Goal: Task Accomplishment & Management: Complete application form

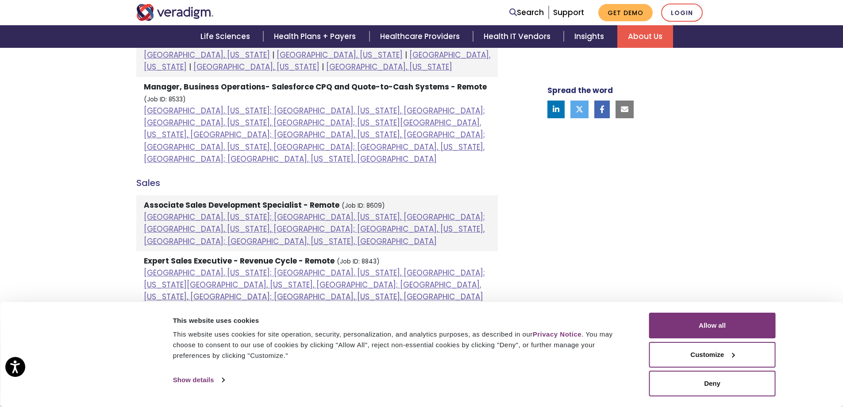
scroll to position [620, 0]
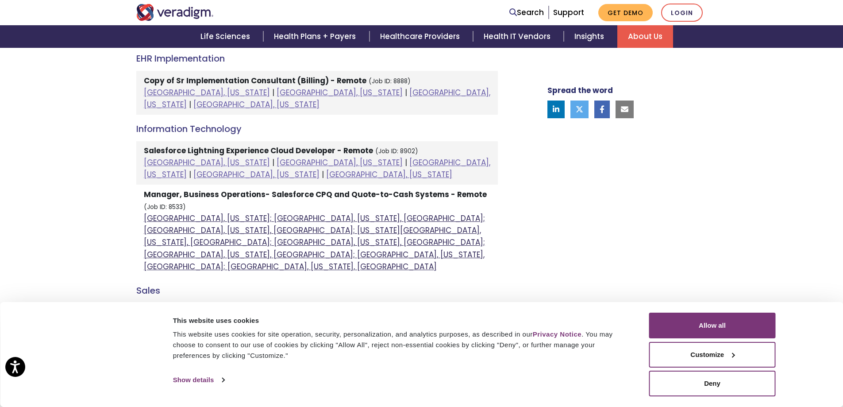
click at [185, 213] on link "Atlanta, Georgia; Columbia, South Carolina, United States; Houston, Texas, Unit…" at bounding box center [314, 242] width 341 height 59
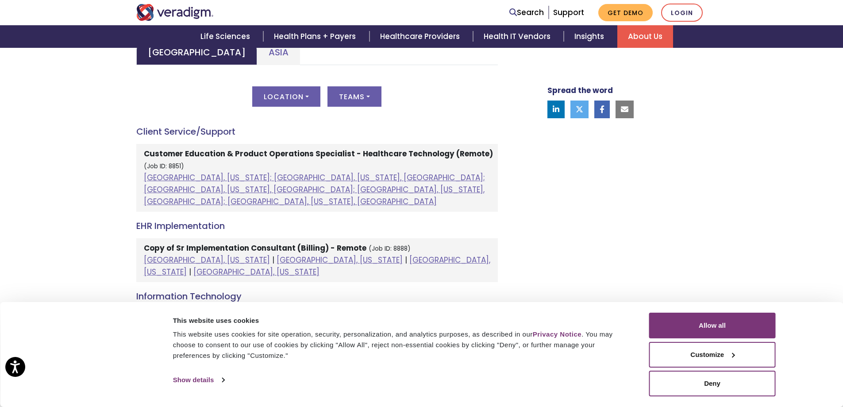
scroll to position [443, 0]
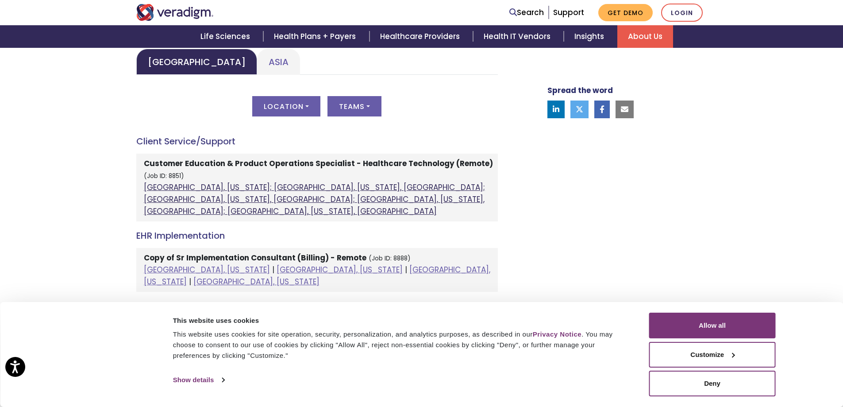
click at [300, 187] on link "Atlanta, Georgia; Orlando, Florida, United States; Phoenix, Arizona, United Sta…" at bounding box center [314, 199] width 341 height 35
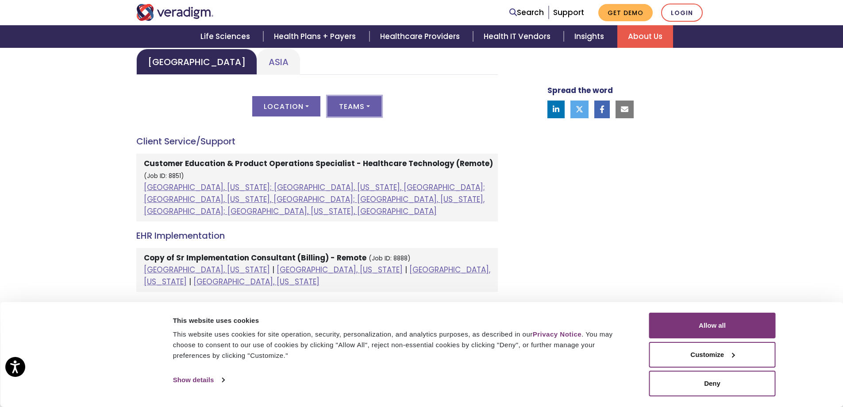
click at [372, 105] on button "Teams" at bounding box center [355, 106] width 54 height 20
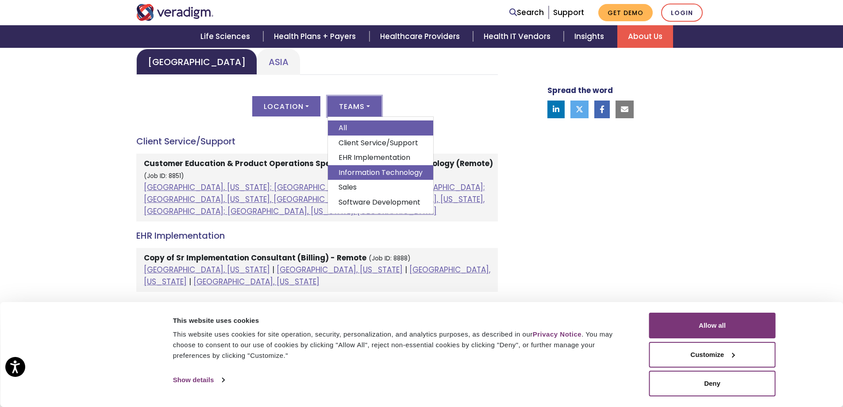
scroll to position [487, 0]
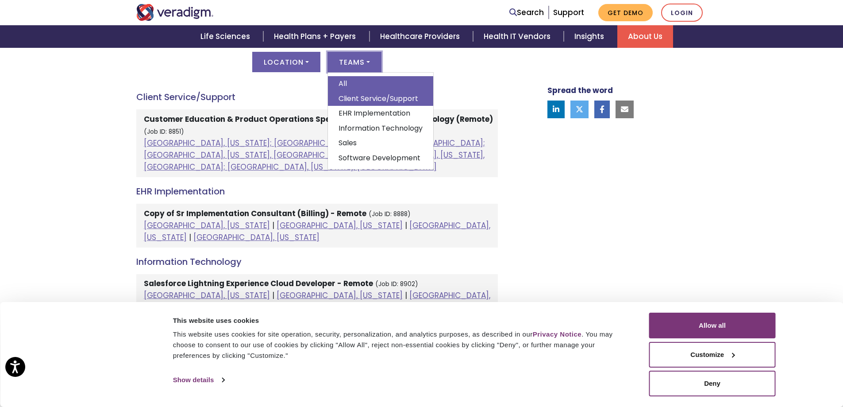
click at [356, 101] on link "Client Service/Support" at bounding box center [380, 98] width 105 height 15
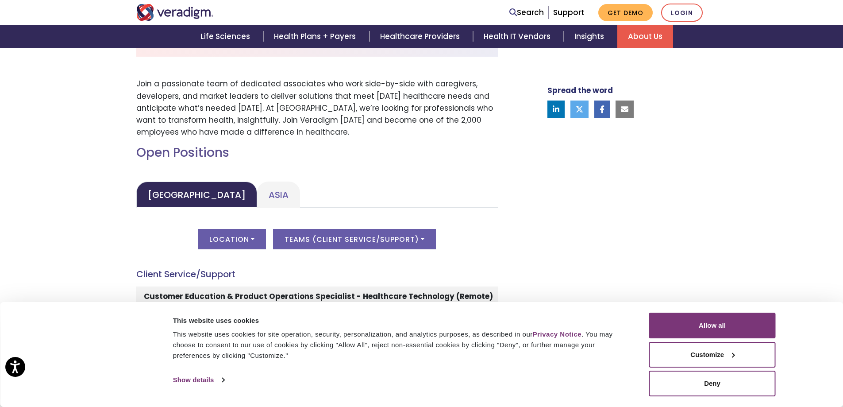
scroll to position [531, 0]
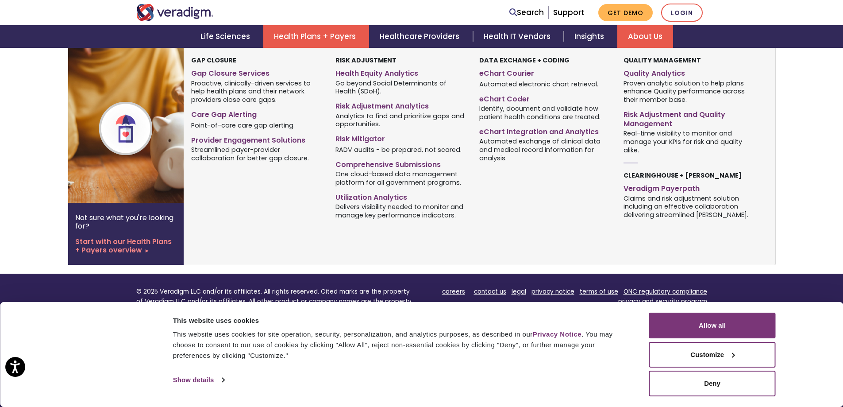
click at [337, 35] on link "Health Plans + Payers" at bounding box center [316, 36] width 106 height 23
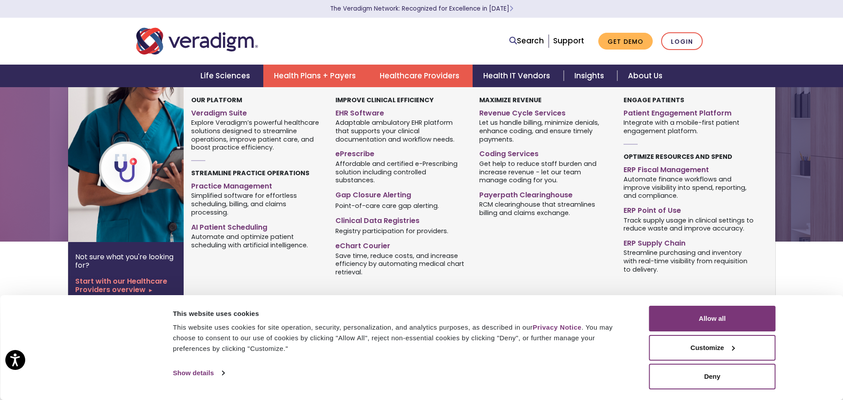
click at [418, 74] on link "Healthcare Providers" at bounding box center [421, 76] width 104 height 23
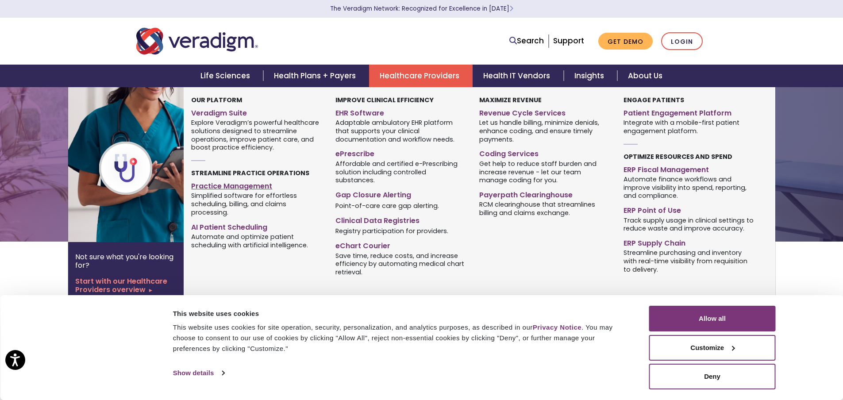
click at [232, 186] on link "Practice Management" at bounding box center [256, 184] width 131 height 13
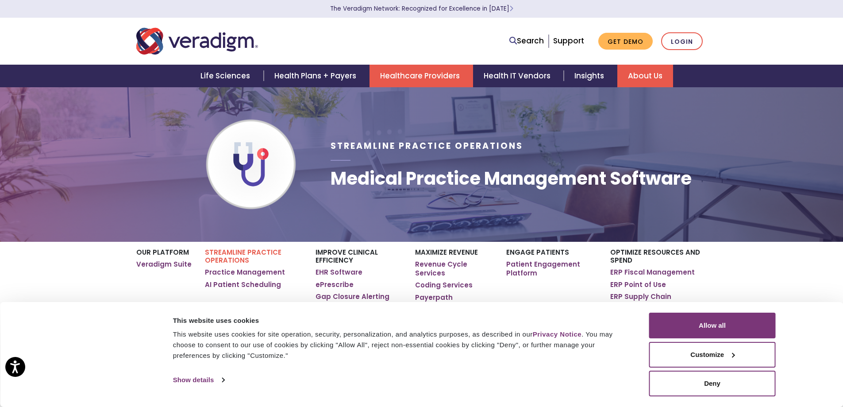
click at [640, 74] on link "About Us" at bounding box center [646, 76] width 56 height 23
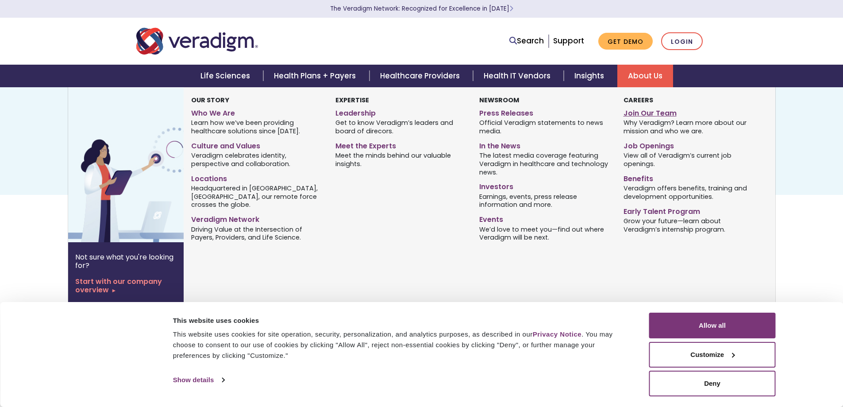
click at [639, 114] on link "Join Our Team" at bounding box center [689, 111] width 131 height 13
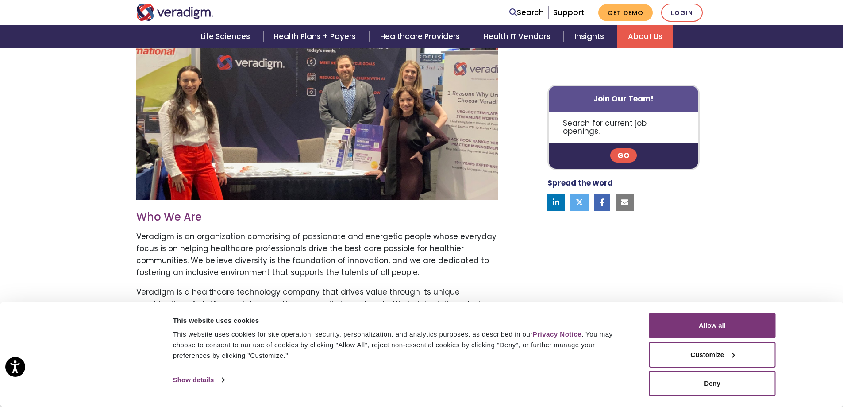
scroll to position [271, 0]
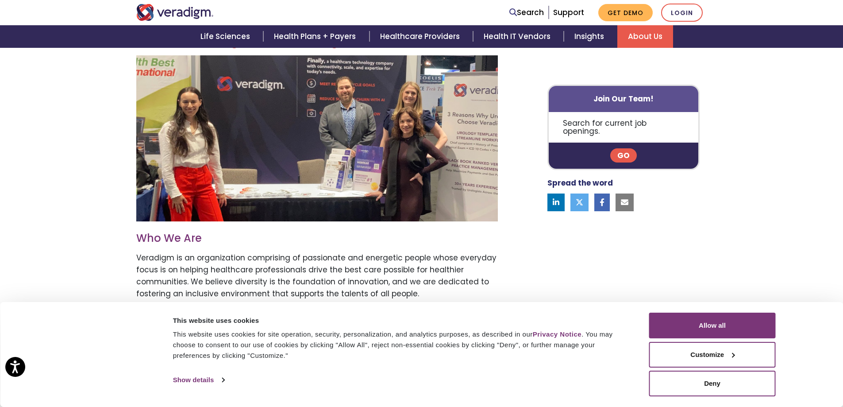
click at [627, 149] on link "Go" at bounding box center [624, 156] width 27 height 14
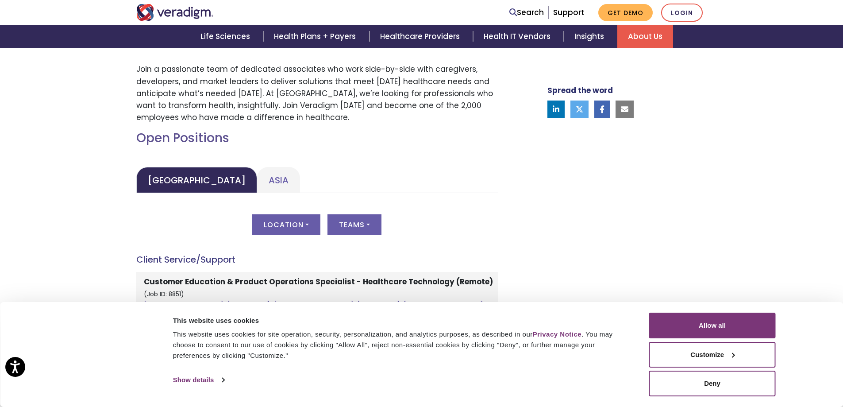
scroll to position [310, 0]
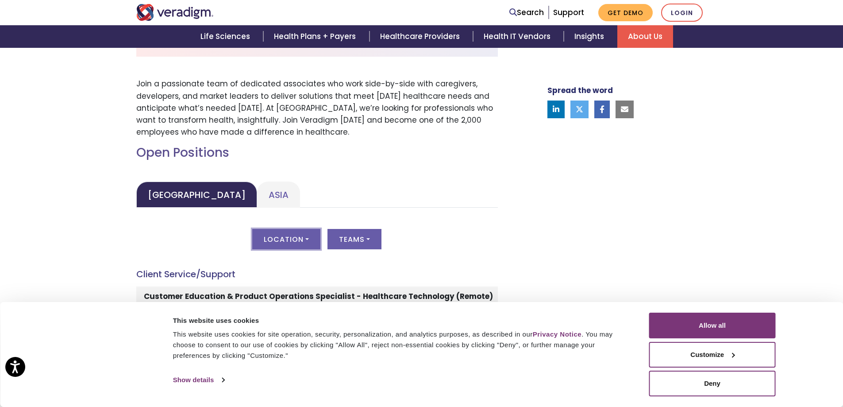
click at [308, 240] on button "Location" at bounding box center [286, 239] width 68 height 20
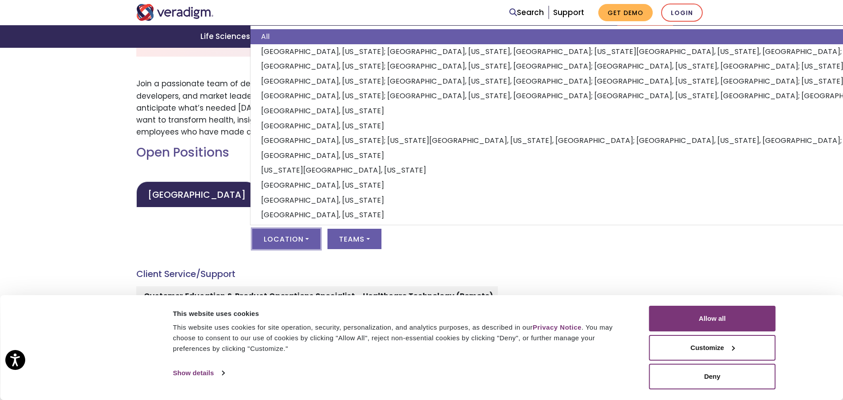
click at [308, 240] on button "Location" at bounding box center [286, 239] width 68 height 20
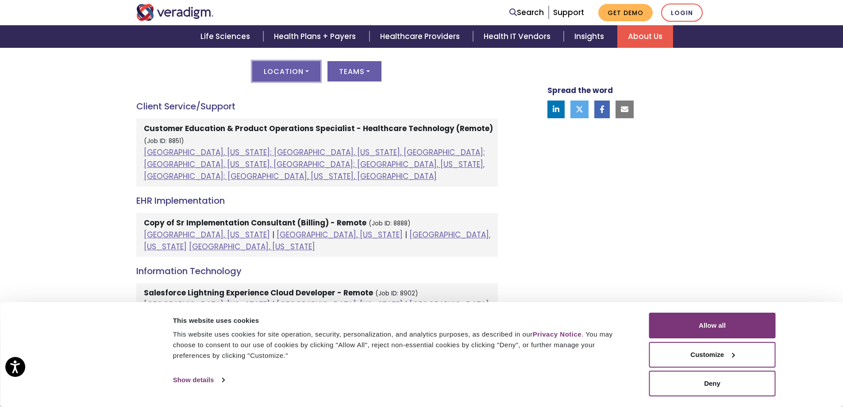
scroll to position [464, 0]
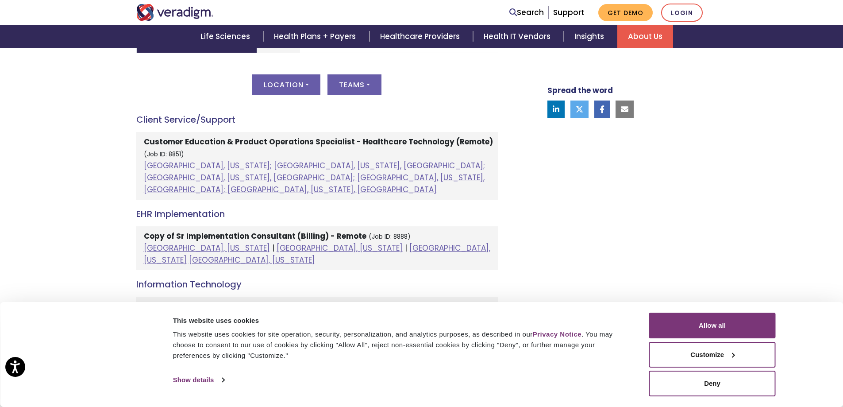
click at [169, 231] on strong "Copy of Sr Implementation Consultant (Billing) - Remote" at bounding box center [255, 236] width 223 height 11
click at [169, 243] on link "[GEOGRAPHIC_DATA], [US_STATE]" at bounding box center [207, 248] width 126 height 11
